Goal: Transaction & Acquisition: Purchase product/service

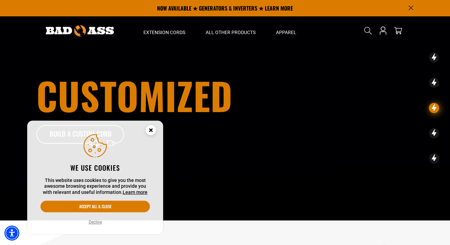
click at [152, 131] on icon "Close this option" at bounding box center [151, 130] width 2 height 2
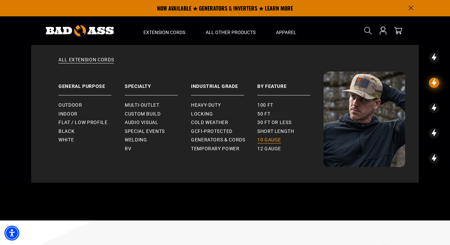
click at [268, 140] on span "10 gauge" at bounding box center [270, 140] width 24 height 6
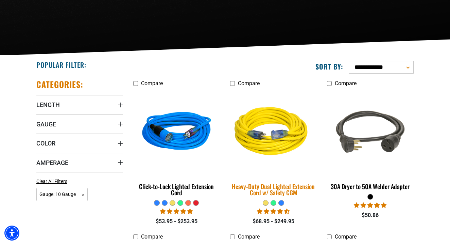
scroll to position [117, 0]
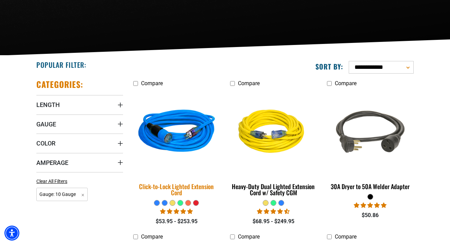
click at [163, 134] on img at bounding box center [176, 132] width 95 height 87
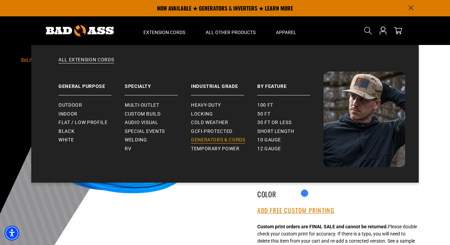
click at [198, 138] on span "Generators & Cords" at bounding box center [218, 140] width 54 height 6
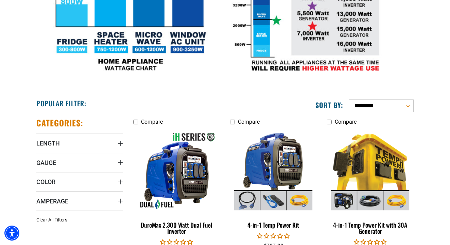
scroll to position [285, 0]
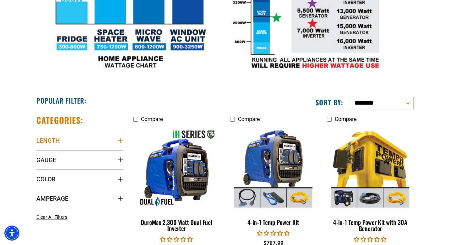
click at [52, 140] on span "Length" at bounding box center [47, 140] width 23 height 8
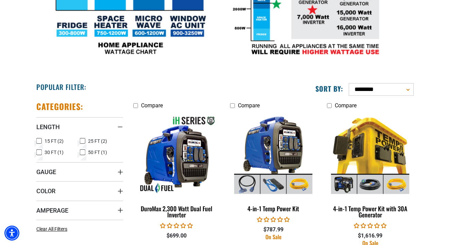
scroll to position [299, 0]
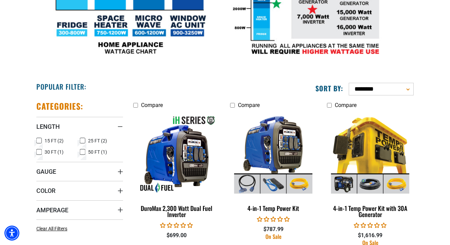
click at [82, 156] on icon at bounding box center [82, 151] width 5 height 9
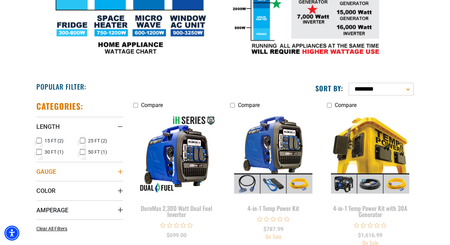
click at [48, 175] on span "Gauge" at bounding box center [46, 171] width 20 height 8
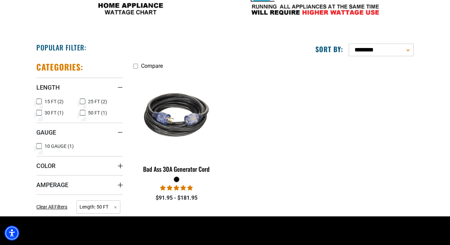
scroll to position [339, 0]
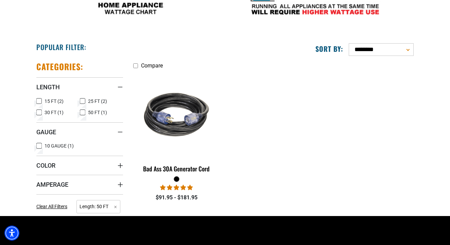
click at [40, 150] on icon at bounding box center [38, 145] width 5 height 9
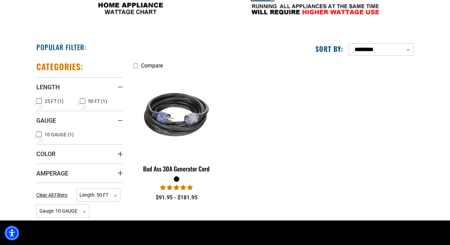
click at [51, 182] on summary "Amperage" at bounding box center [79, 172] width 87 height 19
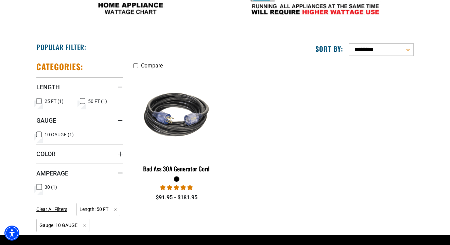
click at [40, 191] on icon at bounding box center [38, 186] width 5 height 9
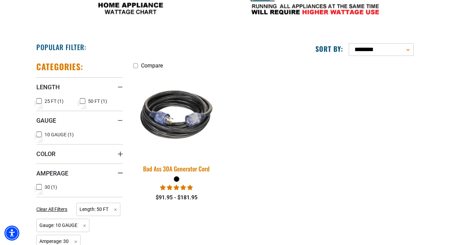
click at [171, 129] on img at bounding box center [176, 114] width 95 height 87
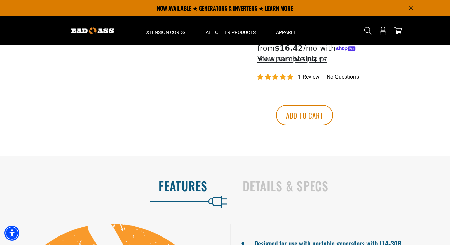
scroll to position [292, 0]
click at [253, 185] on h2 "Details & Specs" at bounding box center [339, 185] width 193 height 14
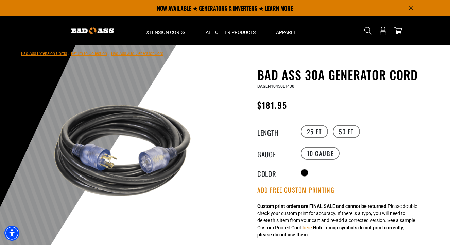
scroll to position [0, 0]
